Goal: Transaction & Acquisition: Download file/media

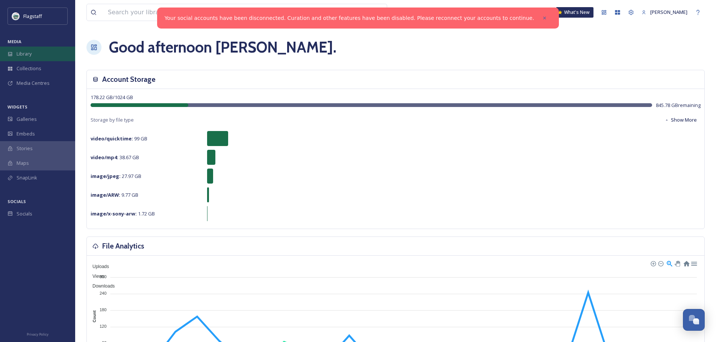
click at [37, 53] on div "Library" at bounding box center [37, 54] width 75 height 15
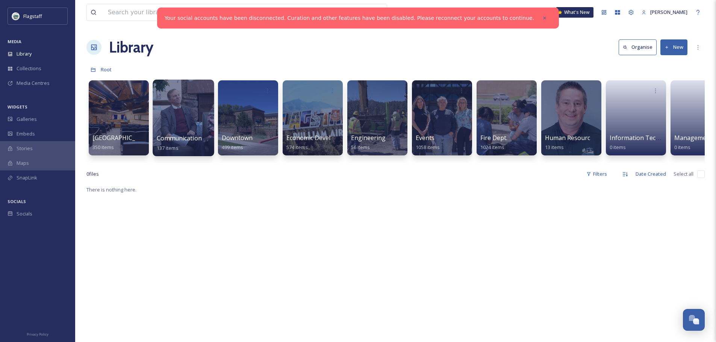
click at [192, 138] on span "Communication & Civic Engagement" at bounding box center [208, 138] width 103 height 8
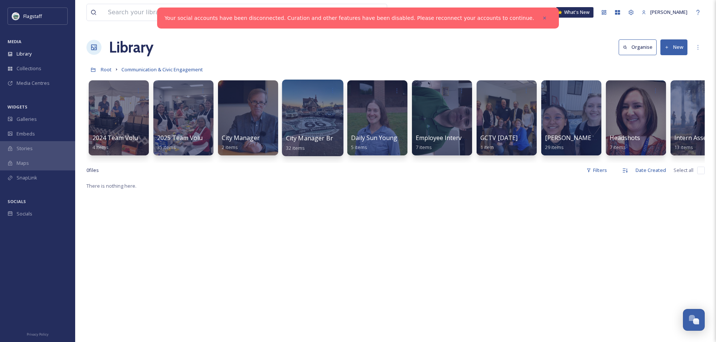
click at [313, 135] on span "City Manager Brochure Photos" at bounding box center [331, 138] width 90 height 8
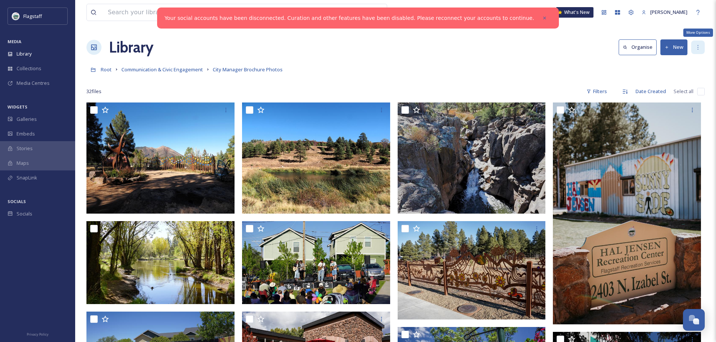
click at [698, 48] on icon at bounding box center [698, 47] width 6 height 6
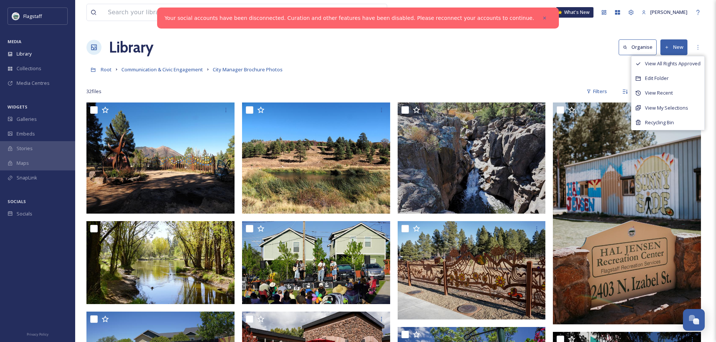
click at [556, 73] on div "Root Communication & Civic Engagement City Manager Brochure Photos" at bounding box center [395, 69] width 618 height 14
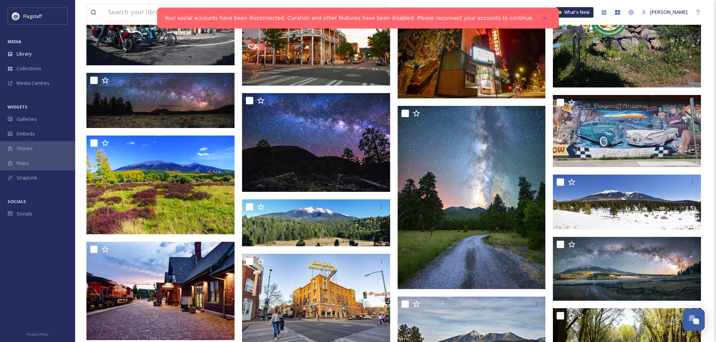
scroll to position [451, 0]
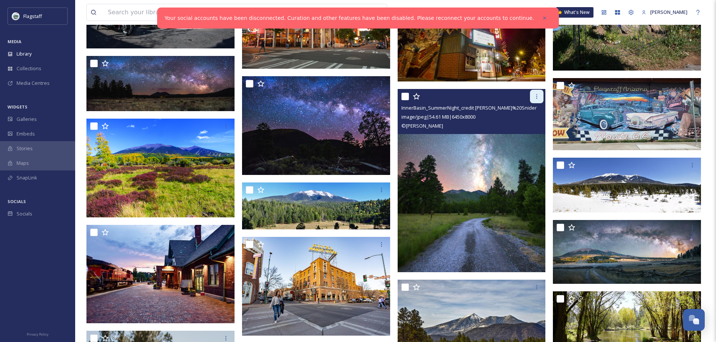
click at [538, 95] on icon at bounding box center [536, 97] width 6 height 6
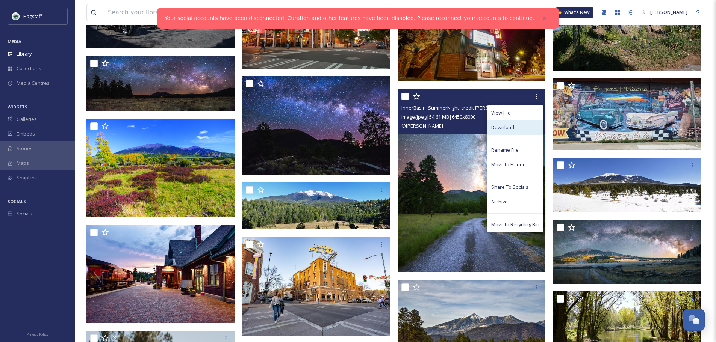
click at [520, 129] on div "Download" at bounding box center [515, 127] width 56 height 15
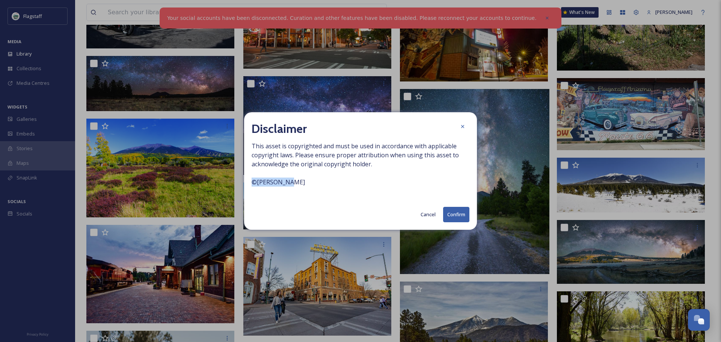
drag, startPoint x: 289, startPoint y: 182, endPoint x: 243, endPoint y: 181, distance: 46.6
click at [243, 181] on div "Disclaimer This asset is copyrighted and must be used in accordance with applic…" at bounding box center [360, 171] width 721 height 342
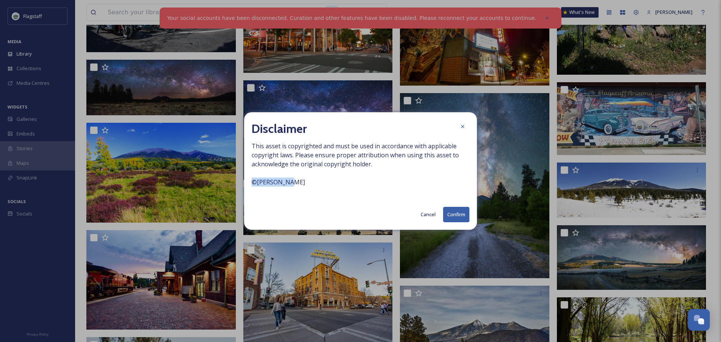
copy span "© [PERSON_NAME]"
click at [454, 214] on button "Confirm" at bounding box center [456, 214] width 26 height 15
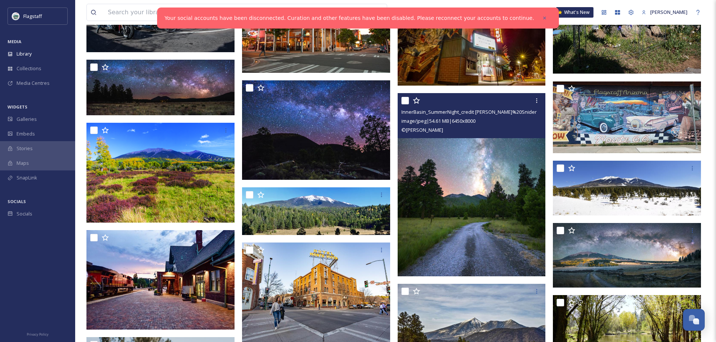
click at [497, 160] on img at bounding box center [471, 185] width 148 height 184
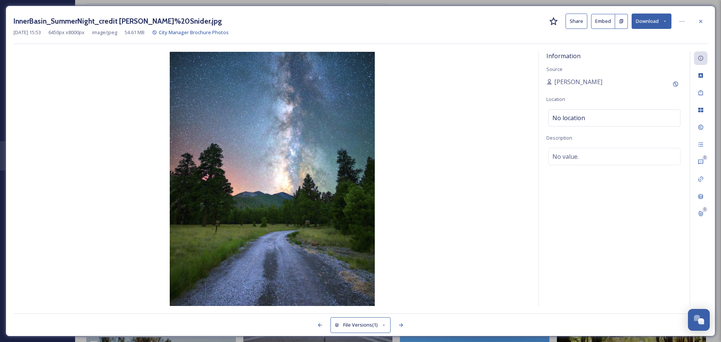
click at [640, 16] on button "Download" at bounding box center [652, 21] width 40 height 15
click at [617, 41] on span "Download Original (6450 x 8000)" at bounding box center [632, 38] width 71 height 7
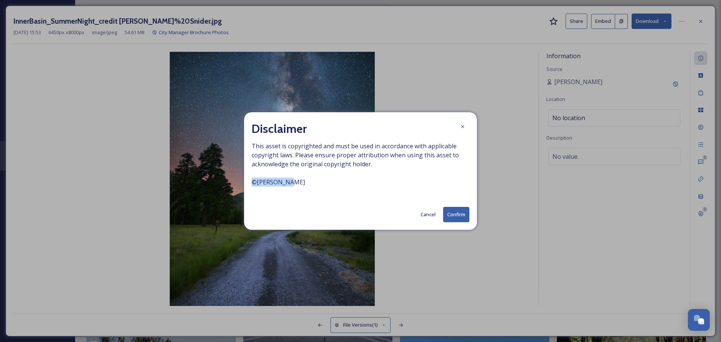
drag, startPoint x: 290, startPoint y: 182, endPoint x: 240, endPoint y: 184, distance: 49.6
click at [240, 184] on div "Disclaimer This asset is copyrighted and must be used in accordance with applic…" at bounding box center [360, 171] width 721 height 342
copy span "© [PERSON_NAME]"
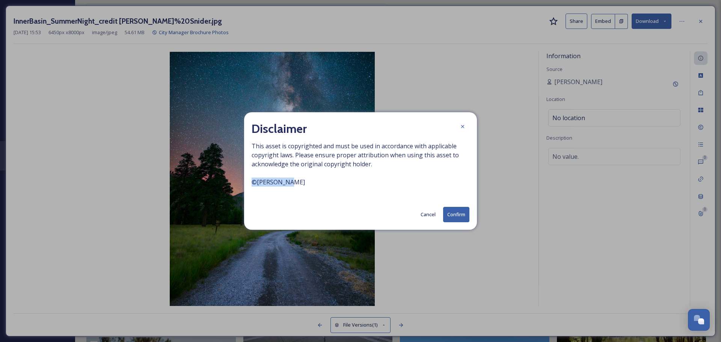
drag, startPoint x: 462, startPoint y: 124, endPoint x: 539, endPoint y: 79, distance: 88.7
click at [462, 124] on icon at bounding box center [463, 127] width 6 height 6
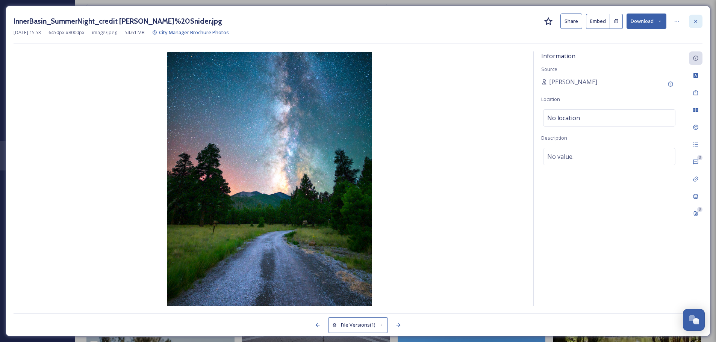
click at [696, 18] on icon at bounding box center [695, 21] width 6 height 6
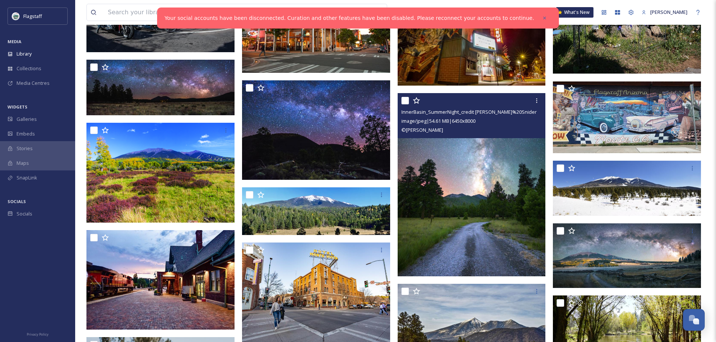
scroll to position [564, 0]
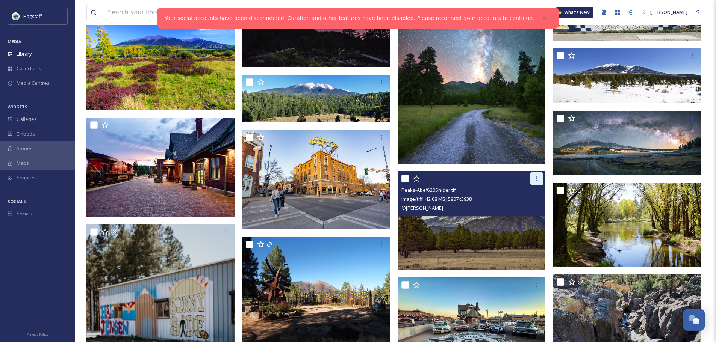
click at [539, 179] on icon at bounding box center [536, 179] width 6 height 6
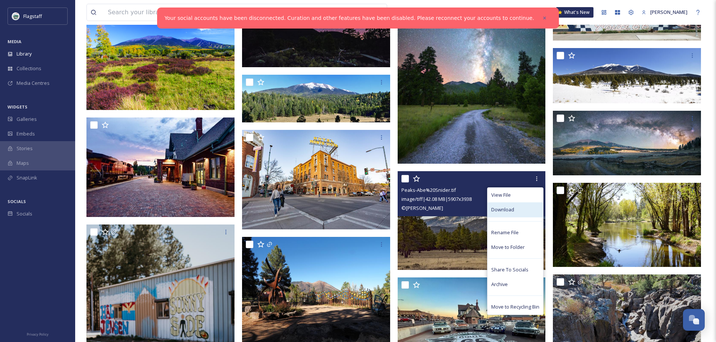
click at [515, 209] on div "Download" at bounding box center [515, 209] width 56 height 15
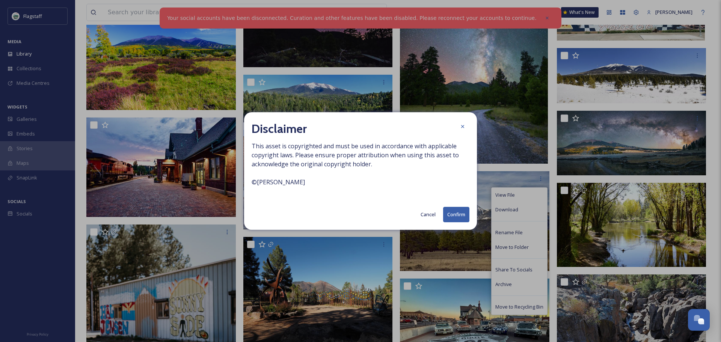
click at [453, 216] on button "Confirm" at bounding box center [456, 214] width 26 height 15
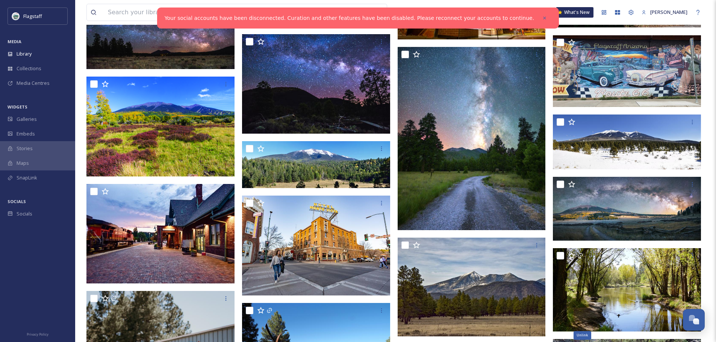
scroll to position [479, 0]
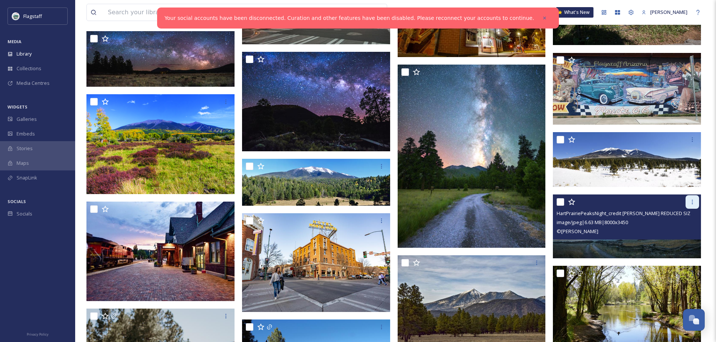
click at [692, 200] on icon at bounding box center [692, 202] width 1 height 5
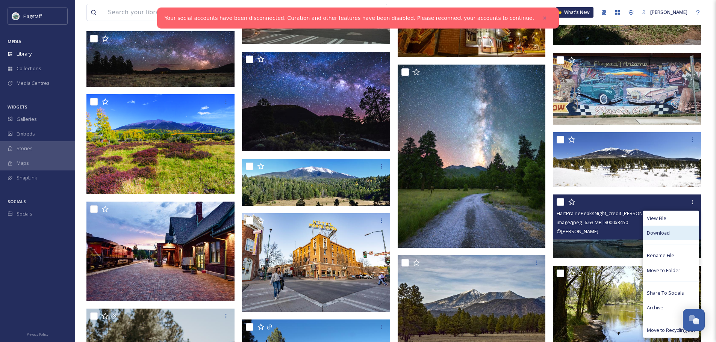
click at [669, 237] on div "Download" at bounding box center [671, 233] width 56 height 15
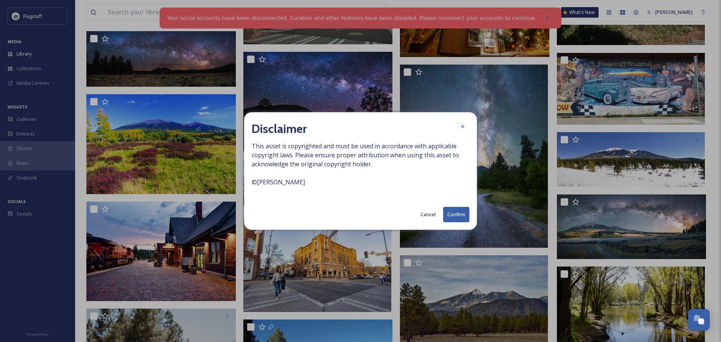
click at [453, 217] on button "Confirm" at bounding box center [456, 214] width 26 height 15
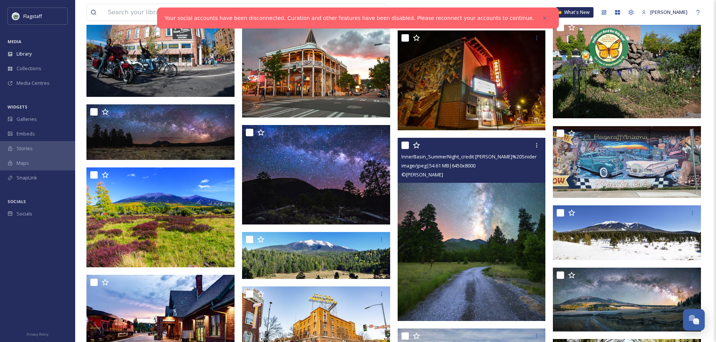
scroll to position [404, 0]
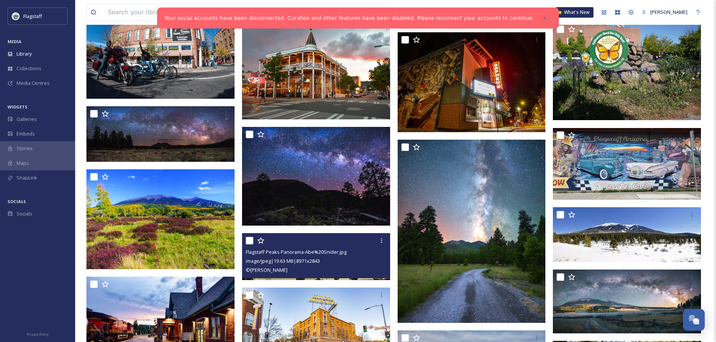
click at [339, 264] on div "image/jpeg | 19.63 MB | 8971 x 2843" at bounding box center [317, 261] width 142 height 9
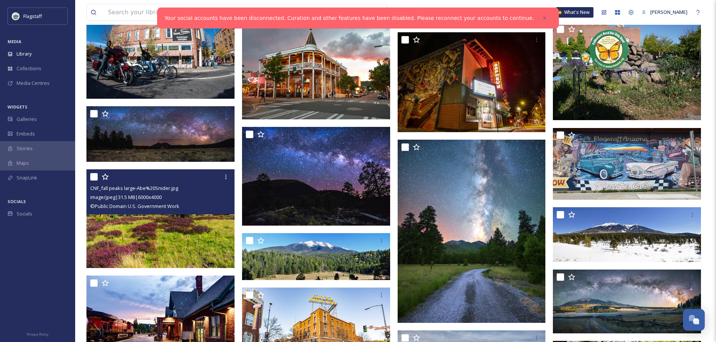
click at [139, 230] on img at bounding box center [160, 218] width 148 height 99
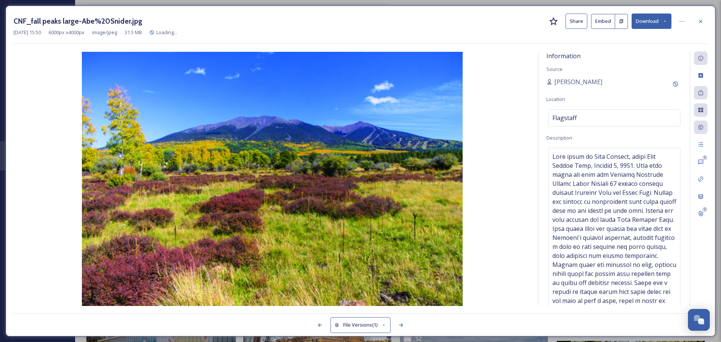
click at [650, 20] on button "Download" at bounding box center [652, 21] width 40 height 15
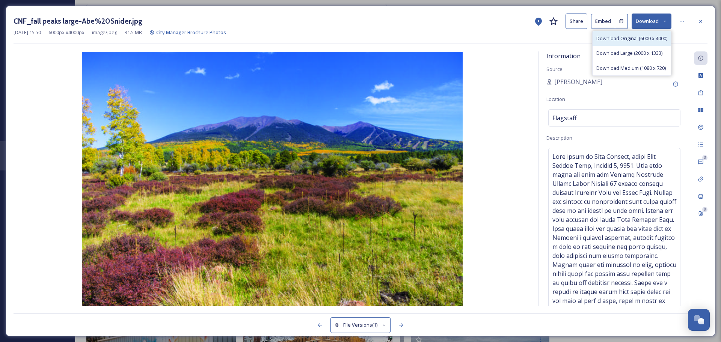
click at [625, 39] on span "Download Original (6000 x 4000)" at bounding box center [632, 38] width 71 height 7
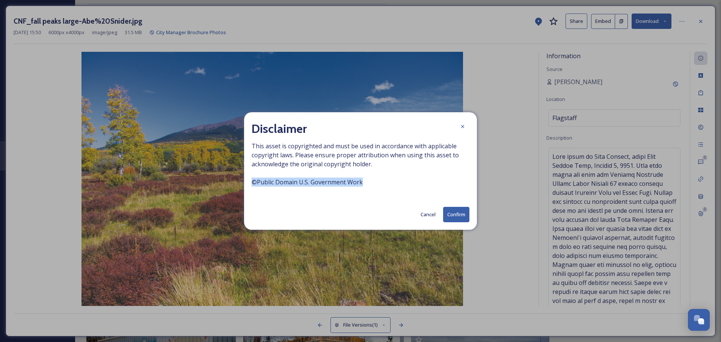
drag, startPoint x: 362, startPoint y: 182, endPoint x: 249, endPoint y: 185, distance: 112.7
click at [249, 185] on div "Disclaimer This asset is copyrighted and must be used in accordance with applic…" at bounding box center [360, 171] width 233 height 118
copy span "© Public Domain U.S. Government Work"
click at [453, 215] on button "Confirm" at bounding box center [456, 214] width 26 height 15
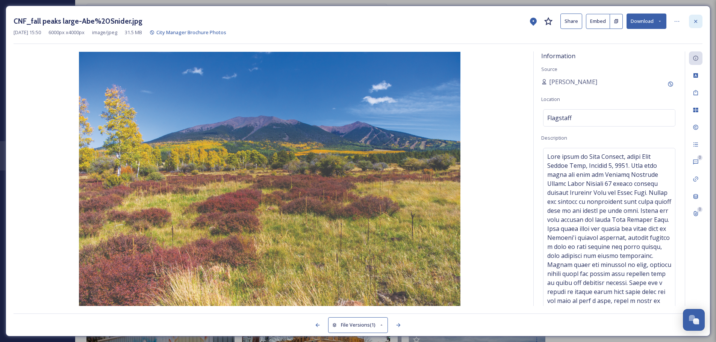
click at [697, 22] on icon at bounding box center [695, 21] width 6 height 6
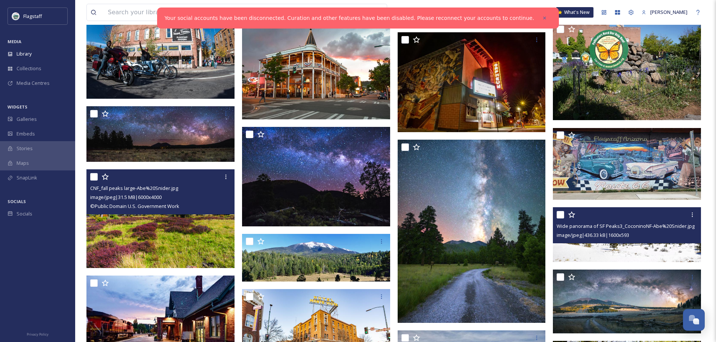
click at [625, 250] on img at bounding box center [627, 234] width 148 height 55
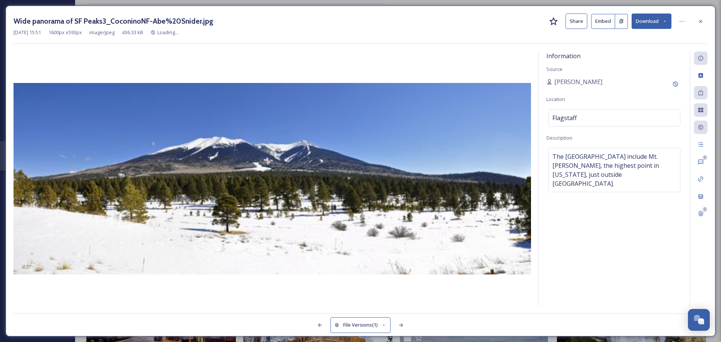
click at [658, 20] on button "Download" at bounding box center [652, 21] width 40 height 15
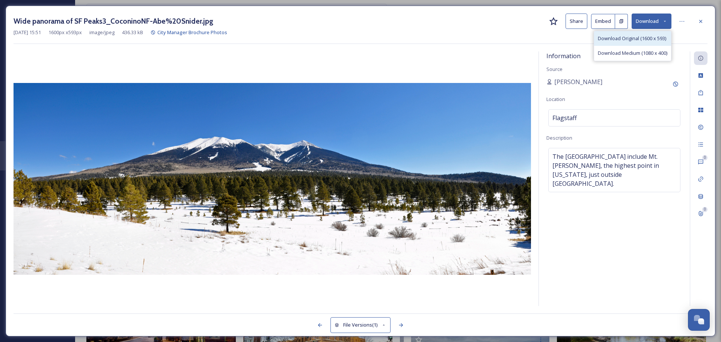
click at [635, 40] on span "Download Original (1600 x 593)" at bounding box center [632, 38] width 68 height 7
click at [701, 20] on icon at bounding box center [701, 21] width 6 height 6
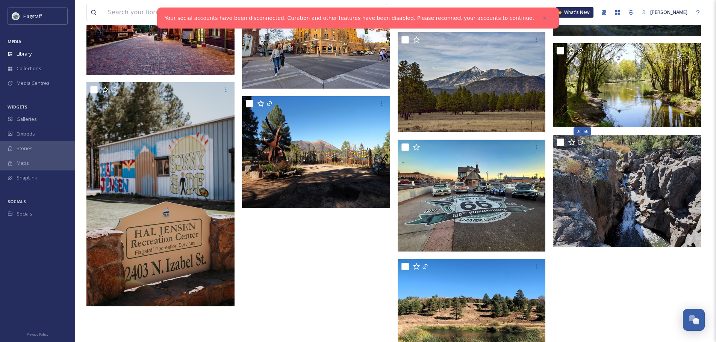
scroll to position [704, 0]
